Goal: Use online tool/utility

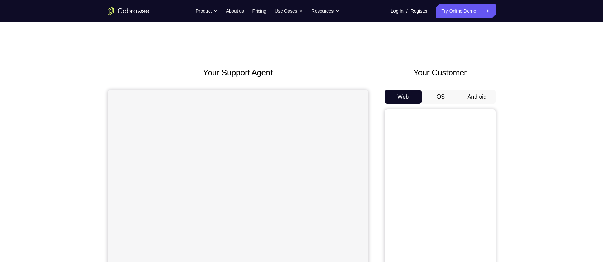
click at [468, 97] on button "Android" at bounding box center [477, 97] width 37 height 14
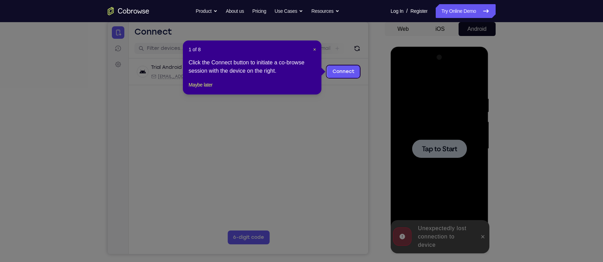
click at [331, 88] on icon at bounding box center [305, 131] width 610 height 262
drag, startPoint x: 315, startPoint y: 50, endPoint x: 250, endPoint y: 62, distance: 65.9
click at [315, 50] on span "×" at bounding box center [314, 50] width 3 height 6
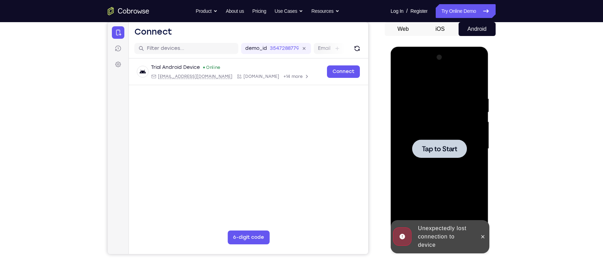
click at [450, 158] on div at bounding box center [439, 149] width 55 height 18
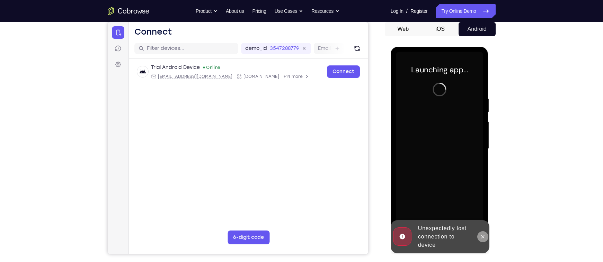
click at [482, 241] on button at bounding box center [482, 236] width 11 height 11
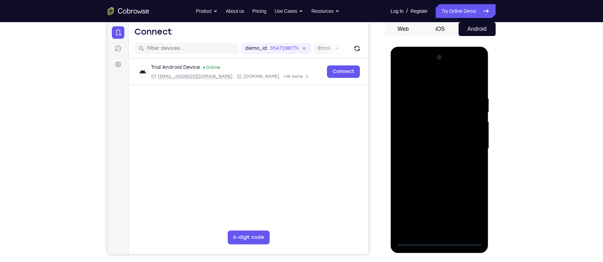
click at [438, 240] on div at bounding box center [439, 149] width 87 height 194
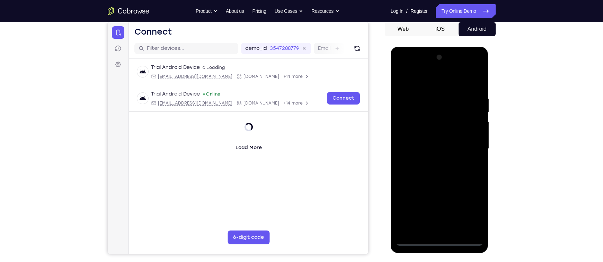
click at [471, 218] on div at bounding box center [439, 149] width 87 height 194
click at [414, 83] on div at bounding box center [439, 149] width 87 height 194
click at [468, 145] on div at bounding box center [439, 149] width 87 height 194
click at [432, 162] on div at bounding box center [439, 149] width 87 height 194
click at [435, 141] on div at bounding box center [439, 149] width 87 height 194
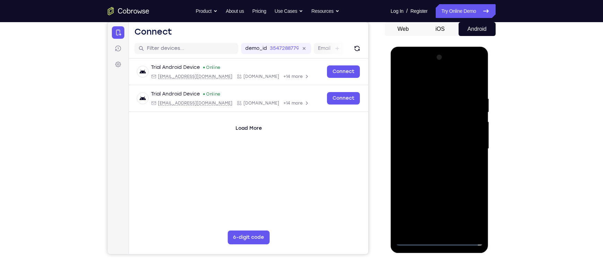
click at [417, 130] on div at bounding box center [439, 149] width 87 height 194
click at [415, 146] on div at bounding box center [439, 149] width 87 height 194
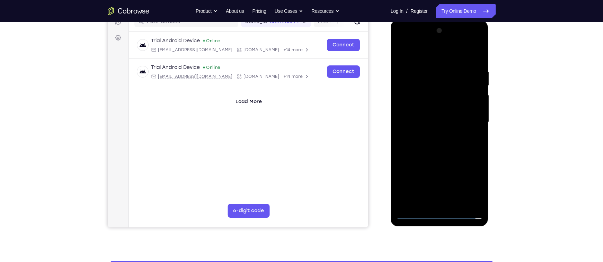
scroll to position [97, 0]
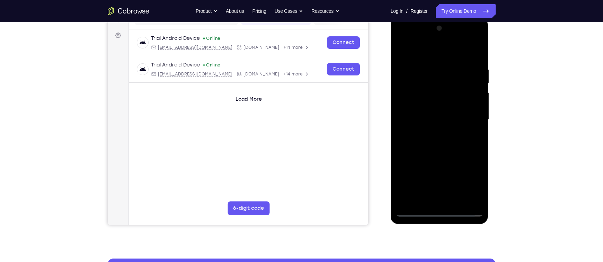
click at [422, 141] on div at bounding box center [439, 120] width 87 height 194
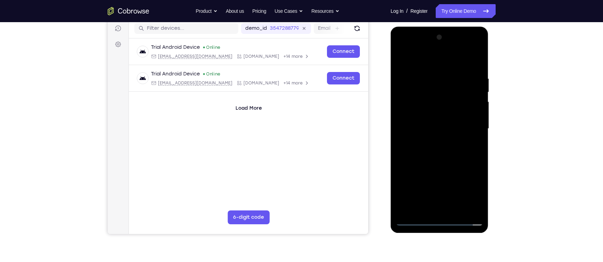
scroll to position [88, 0]
click at [476, 72] on div at bounding box center [439, 129] width 87 height 194
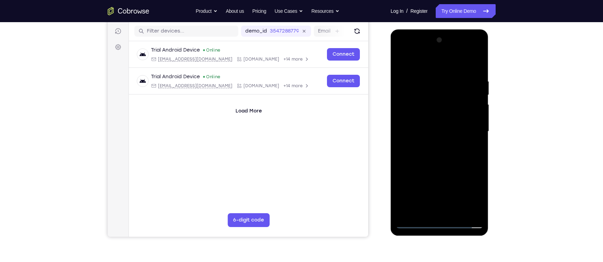
scroll to position [85, 0]
click at [426, 79] on div at bounding box center [439, 132] width 87 height 194
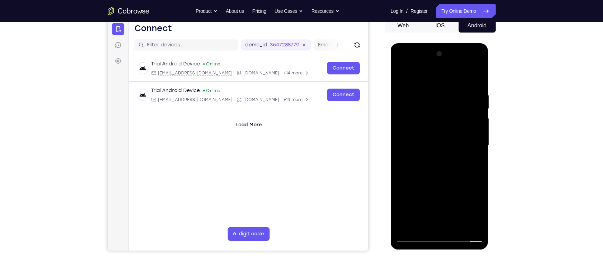
scroll to position [72, 0]
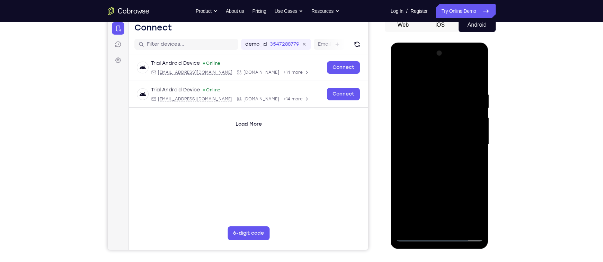
click at [456, 153] on div at bounding box center [439, 145] width 87 height 194
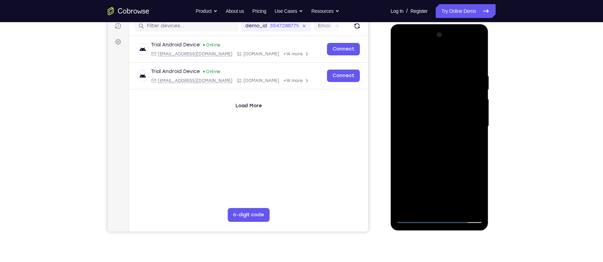
scroll to position [91, 0]
click at [471, 138] on div at bounding box center [439, 126] width 87 height 194
click at [472, 127] on div at bounding box center [439, 126] width 87 height 194
click at [474, 116] on div at bounding box center [439, 126] width 87 height 194
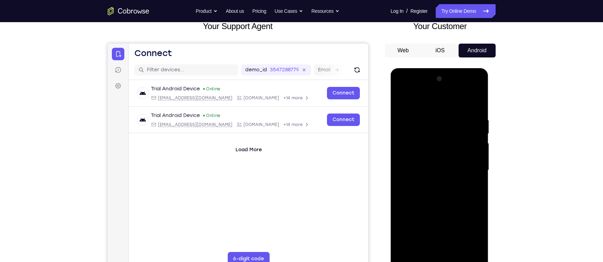
scroll to position [46, 0]
drag, startPoint x: 449, startPoint y: 107, endPoint x: 444, endPoint y: 89, distance: 17.8
click at [444, 89] on div at bounding box center [439, 171] width 87 height 194
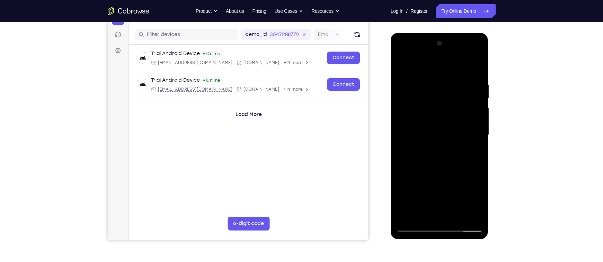
scroll to position [81, 0]
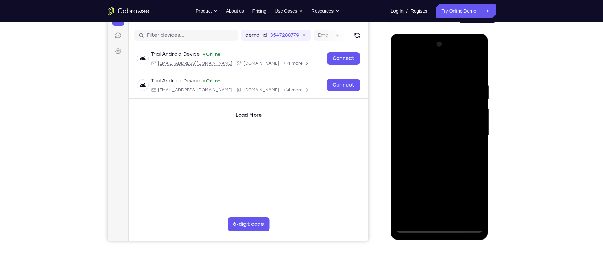
drag, startPoint x: 442, startPoint y: 93, endPoint x: 452, endPoint y: 152, distance: 60.5
click at [452, 152] on div at bounding box center [439, 136] width 87 height 194
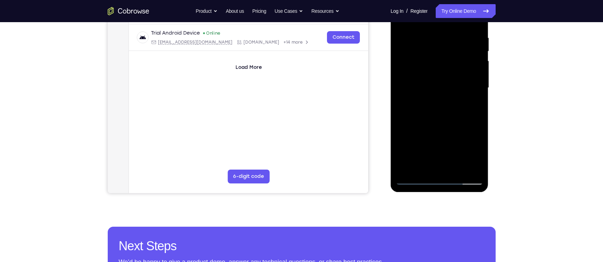
scroll to position [129, 0]
click at [458, 170] on div at bounding box center [439, 88] width 87 height 194
click at [443, 126] on div at bounding box center [439, 88] width 87 height 194
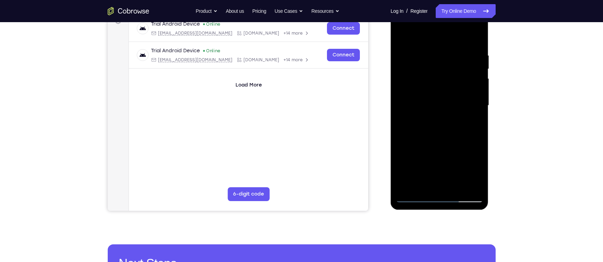
scroll to position [113, 0]
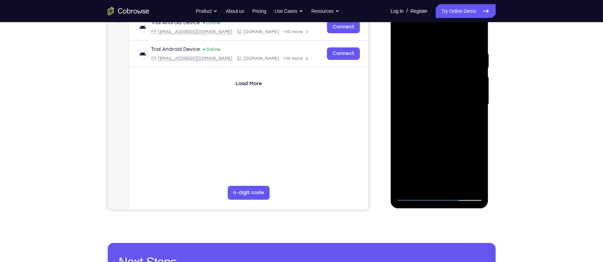
click at [428, 99] on div at bounding box center [439, 104] width 87 height 194
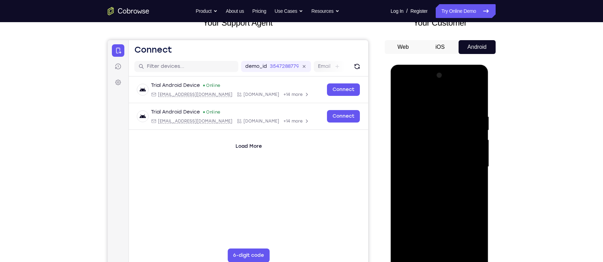
scroll to position [41, 0]
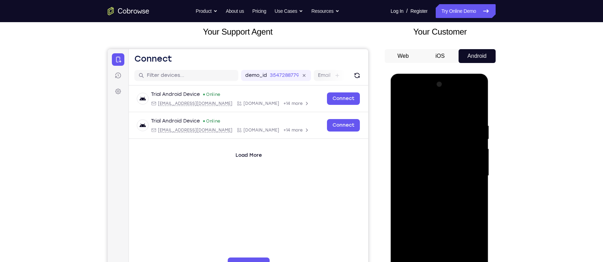
click at [424, 103] on div at bounding box center [439, 176] width 87 height 194
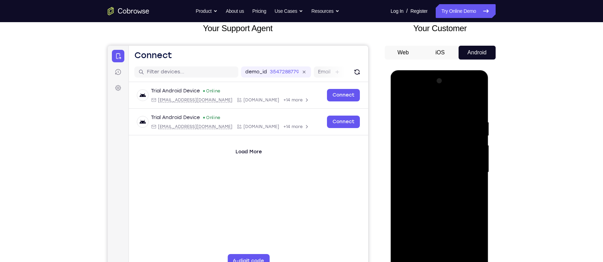
scroll to position [45, 0]
click at [402, 101] on div at bounding box center [439, 172] width 87 height 194
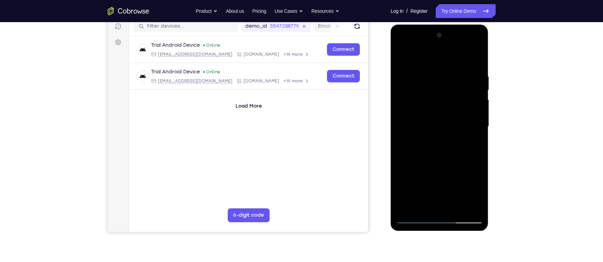
scroll to position [51, 0]
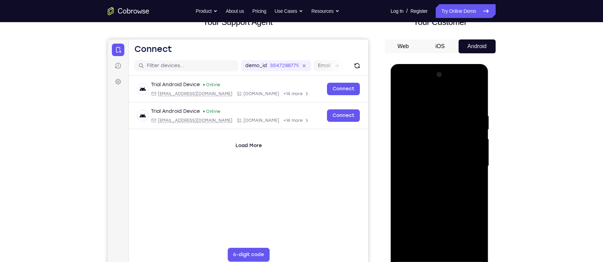
click at [478, 97] on div at bounding box center [439, 166] width 87 height 194
click at [403, 97] on div at bounding box center [439, 166] width 87 height 194
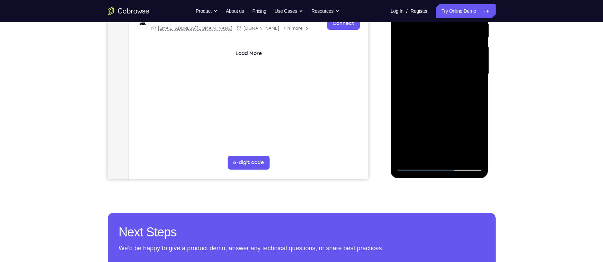
scroll to position [134, 0]
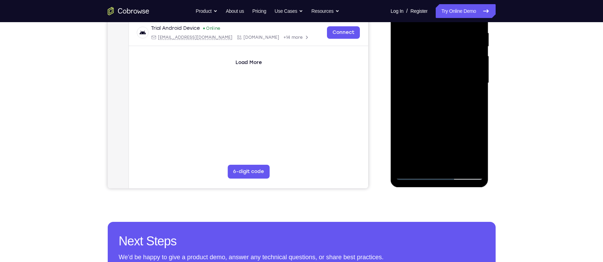
click at [414, 160] on div at bounding box center [439, 83] width 87 height 194
click at [419, 113] on div at bounding box center [439, 83] width 87 height 194
click at [437, 115] on div at bounding box center [439, 83] width 87 height 194
click at [471, 101] on div at bounding box center [439, 83] width 87 height 194
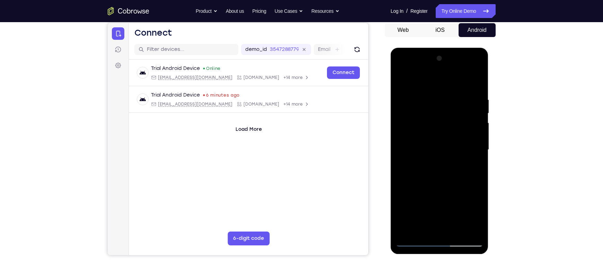
scroll to position [67, 0]
click at [403, 83] on div at bounding box center [439, 150] width 87 height 194
click at [402, 79] on div at bounding box center [439, 150] width 87 height 194
drag, startPoint x: 428, startPoint y: 114, endPoint x: 426, endPoint y: 144, distance: 31.0
click at [426, 144] on div at bounding box center [439, 150] width 87 height 194
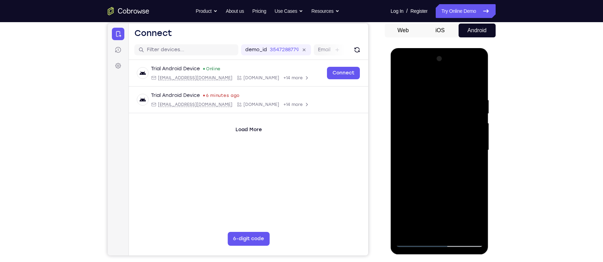
drag, startPoint x: 433, startPoint y: 97, endPoint x: 432, endPoint y: 173, distance: 75.2
click at [432, 173] on div at bounding box center [439, 150] width 87 height 194
click at [476, 98] on div at bounding box center [439, 150] width 87 height 194
click at [455, 99] on div at bounding box center [439, 150] width 87 height 194
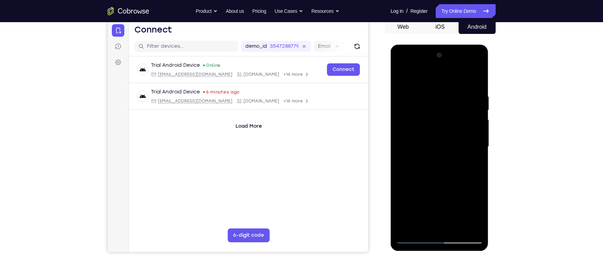
scroll to position [70, 0]
click at [451, 95] on div at bounding box center [439, 147] width 87 height 194
click at [454, 91] on div at bounding box center [439, 147] width 87 height 194
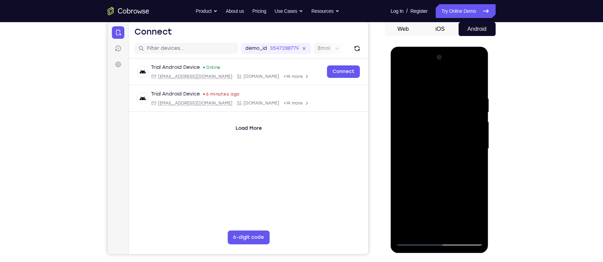
scroll to position [68, 0]
click at [437, 175] on div at bounding box center [439, 149] width 87 height 194
click at [409, 126] on div at bounding box center [439, 149] width 87 height 194
drag, startPoint x: 416, startPoint y: 114, endPoint x: 477, endPoint y: 129, distance: 62.7
click at [477, 129] on div at bounding box center [439, 149] width 87 height 194
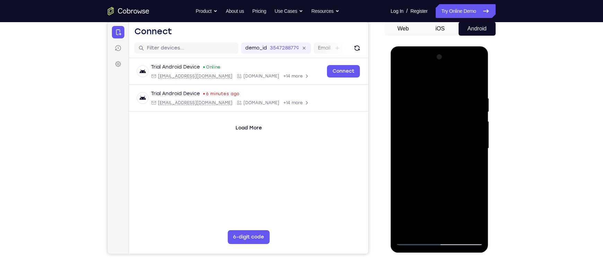
click at [451, 92] on div at bounding box center [439, 149] width 87 height 194
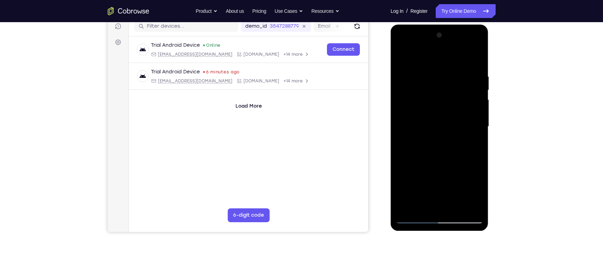
click at [467, 185] on div at bounding box center [439, 127] width 87 height 194
drag, startPoint x: 400, startPoint y: 73, endPoint x: 503, endPoint y: 86, distance: 104.4
click at [489, 86] on html "Online web based iOS Simulators and Android Emulators. Run iPhone, iPad, Mobile…" at bounding box center [440, 129] width 99 height 208
click at [405, 58] on div at bounding box center [439, 127] width 87 height 194
click at [404, 131] on div at bounding box center [439, 127] width 87 height 194
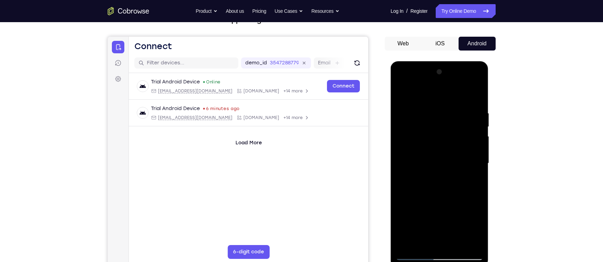
scroll to position [53, 0]
click at [473, 117] on div at bounding box center [439, 164] width 87 height 194
click at [478, 74] on div at bounding box center [439, 164] width 87 height 194
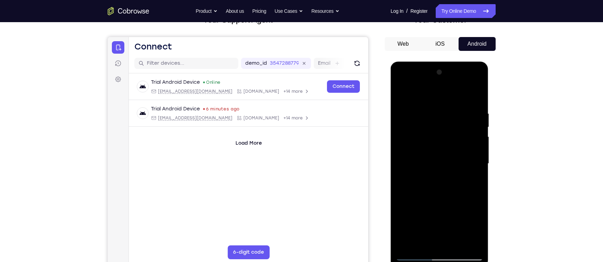
click at [400, 93] on div at bounding box center [439, 164] width 87 height 194
click at [405, 98] on div at bounding box center [439, 164] width 87 height 194
click at [404, 93] on div at bounding box center [439, 164] width 87 height 194
click at [472, 97] on div at bounding box center [439, 164] width 87 height 194
click at [478, 94] on div at bounding box center [439, 164] width 87 height 194
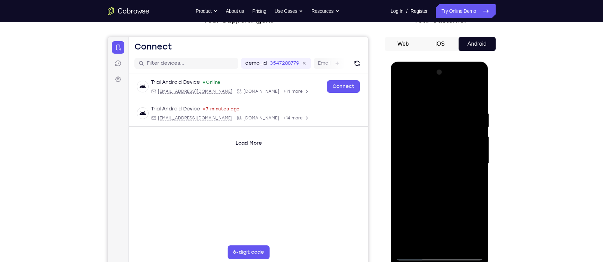
click at [459, 106] on div at bounding box center [439, 164] width 87 height 194
click at [404, 106] on div at bounding box center [439, 164] width 87 height 194
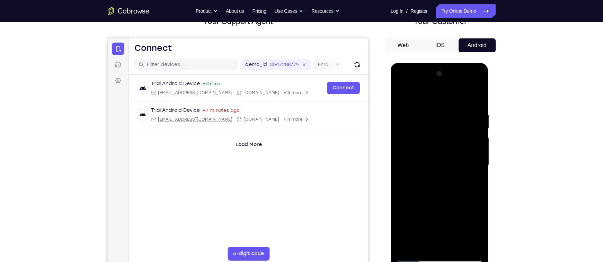
scroll to position [52, 0]
click at [403, 97] on div at bounding box center [439, 165] width 87 height 194
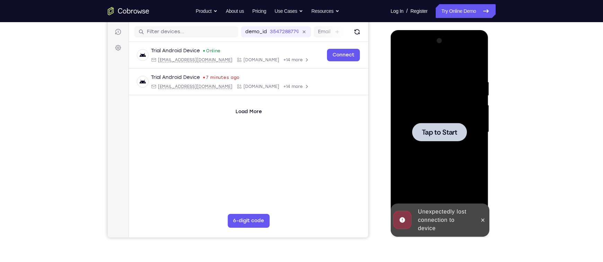
scroll to position [70, 0]
